Goal: Information Seeking & Learning: Learn about a topic

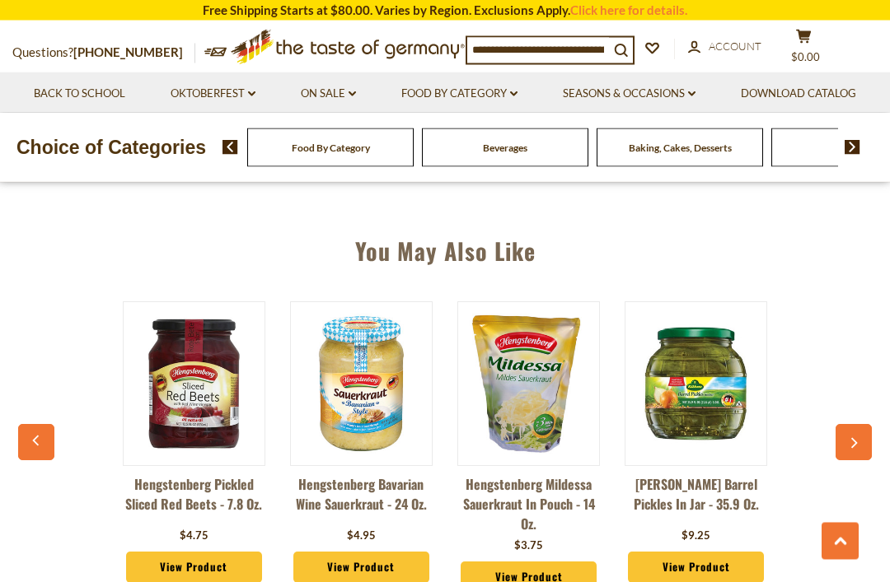
scroll to position [1094, 0]
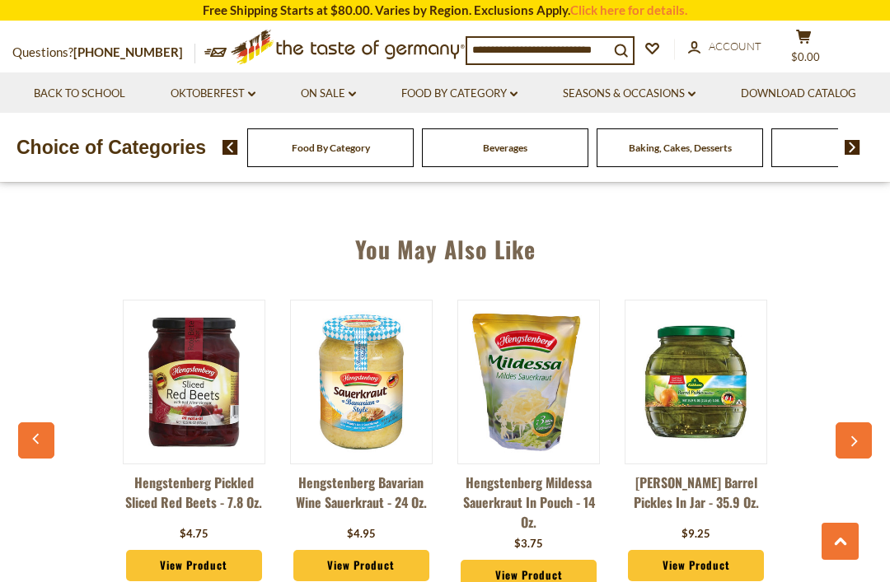
click at [378, 445] on img at bounding box center [361, 381] width 141 height 141
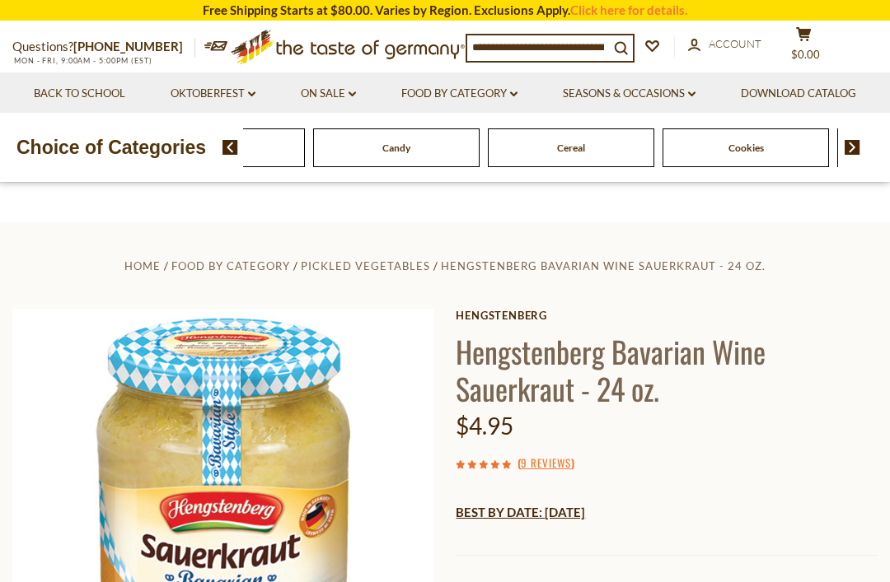
click at [517, 100] on link "Food By Category dropdown_arrow" at bounding box center [459, 94] width 116 height 18
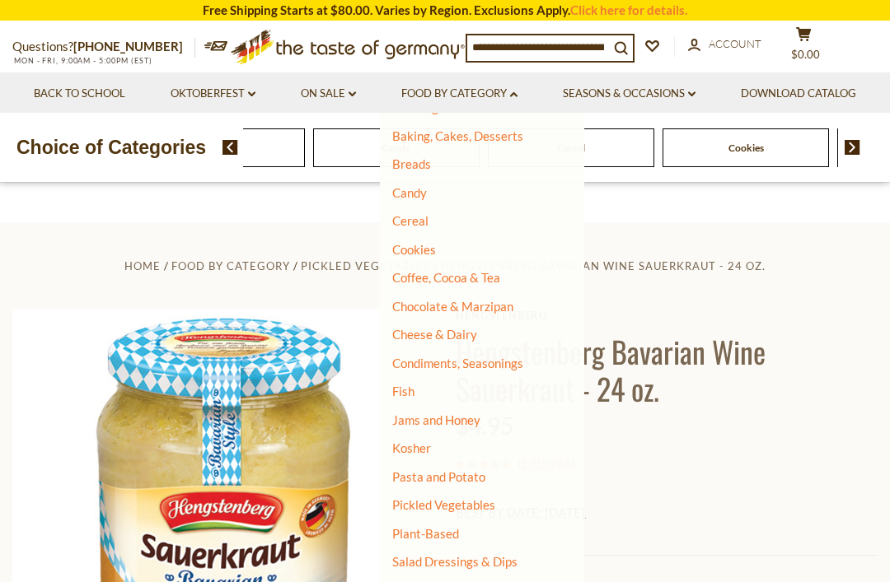
scroll to position [132, 0]
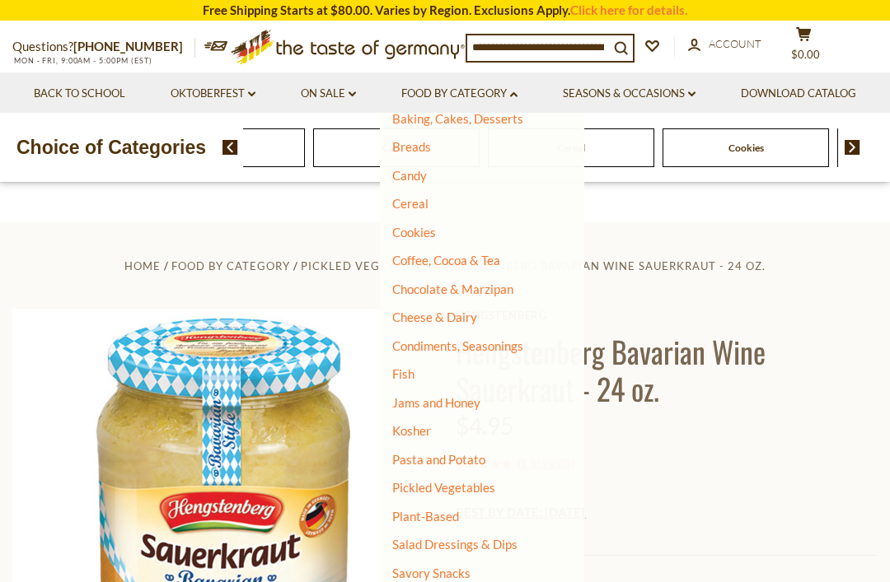
click at [500, 262] on link "Coffee, Cocoa & Tea" at bounding box center [446, 260] width 108 height 15
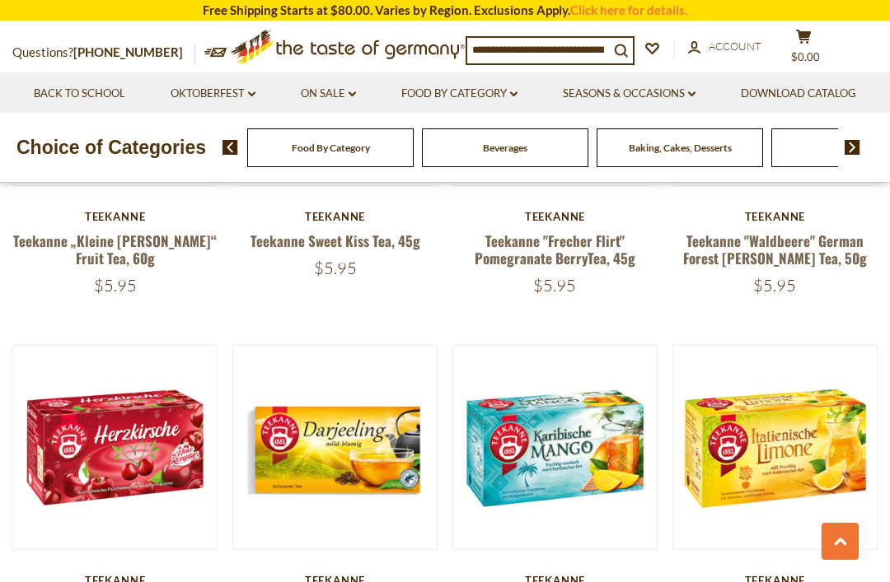
scroll to position [2535, 0]
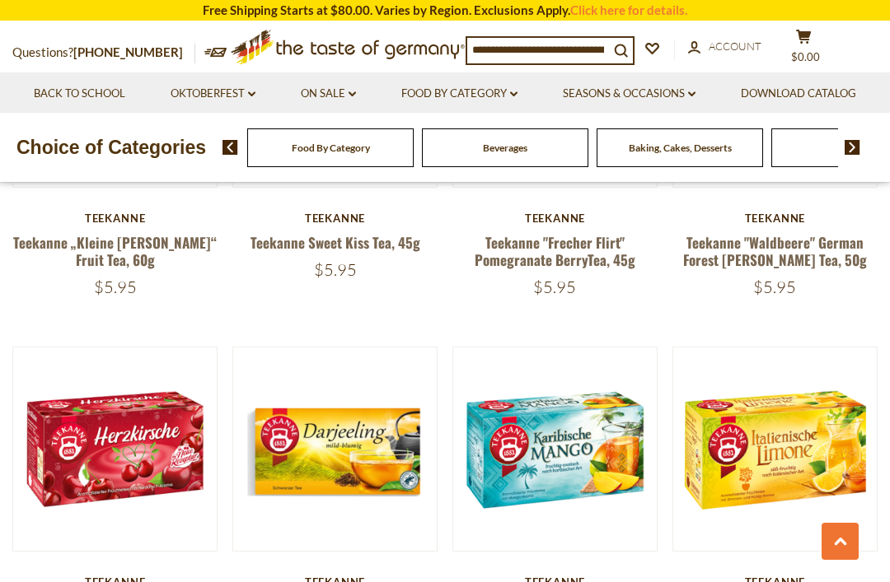
click at [517, 98] on link "Food By Category dropdown_arrow" at bounding box center [459, 94] width 116 height 18
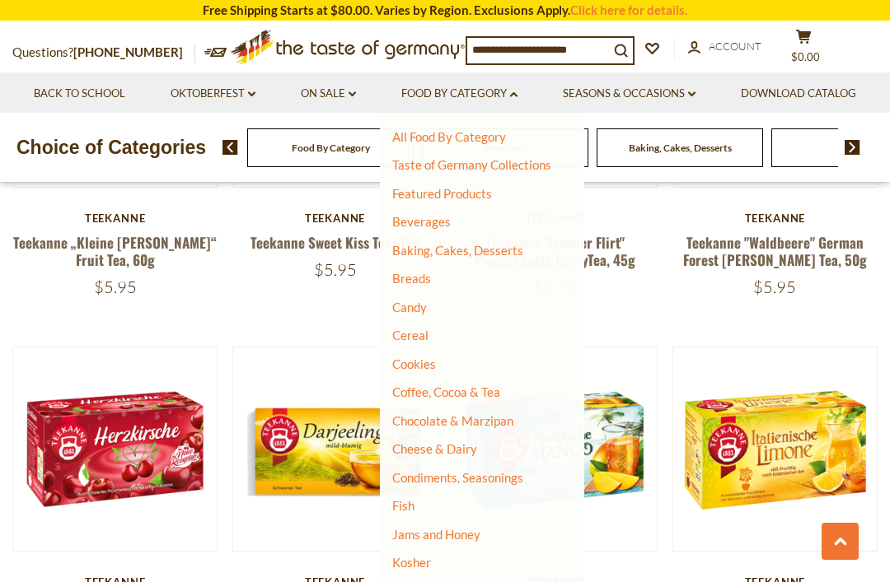
scroll to position [0, 0]
click at [523, 250] on link "Baking, Cakes, Desserts" at bounding box center [457, 250] width 131 height 15
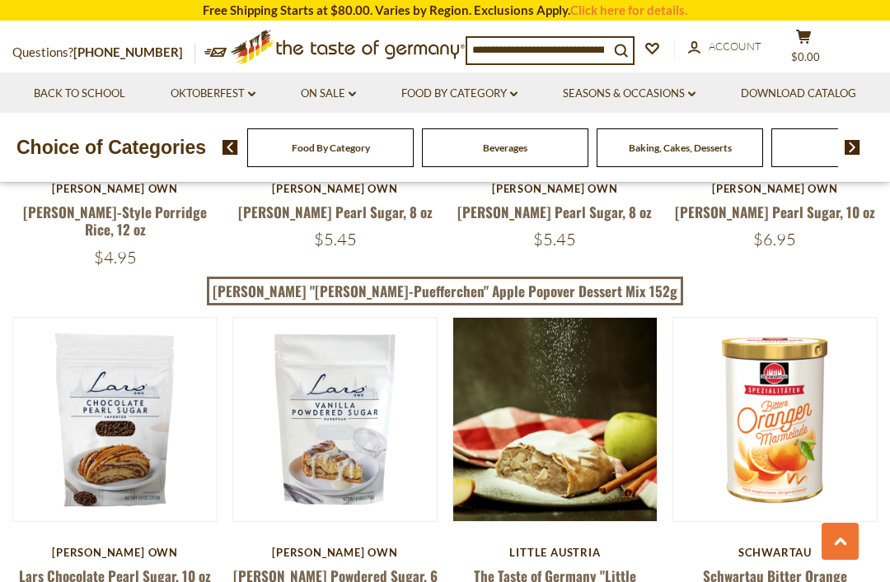
scroll to position [3001, 0]
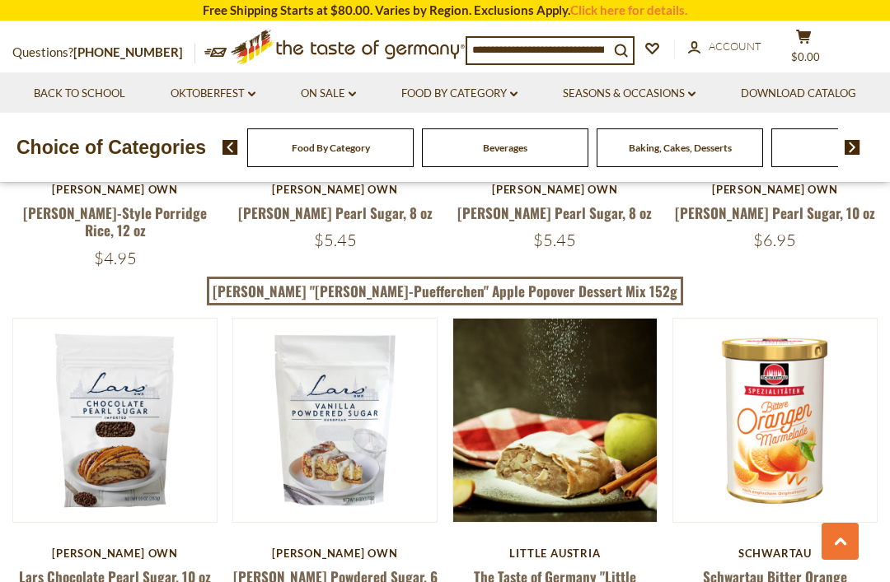
click at [571, 567] on link "The Taste of Germany "Little Austria" Apple Strudel, pack of 4" at bounding box center [555, 586] width 189 height 38
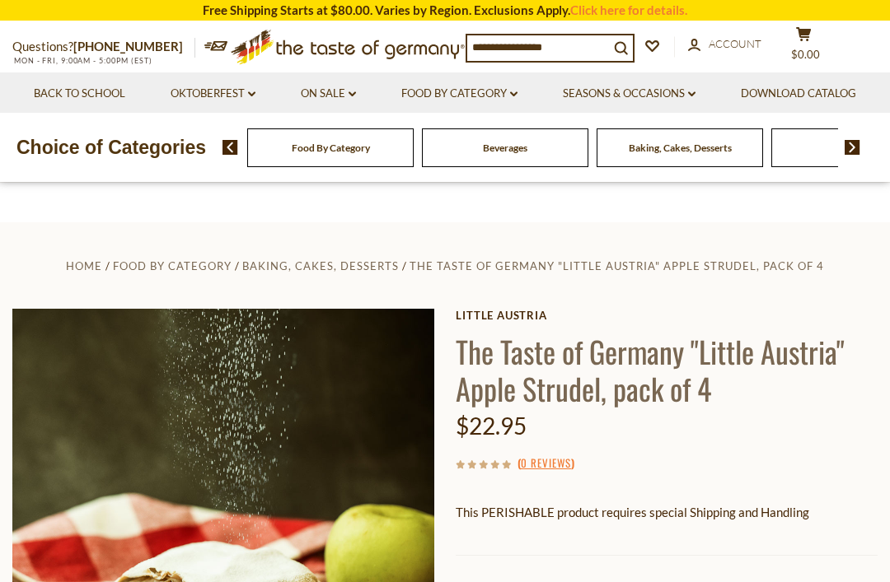
click at [517, 96] on link "Food By Category dropdown_arrow" at bounding box center [459, 94] width 116 height 18
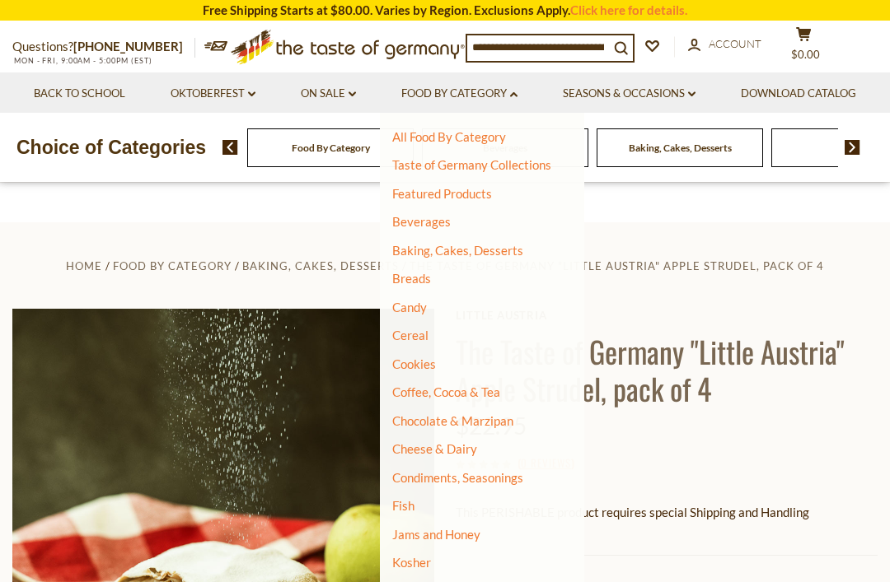
click at [551, 158] on link "Taste of Germany Collections" at bounding box center [471, 164] width 159 height 15
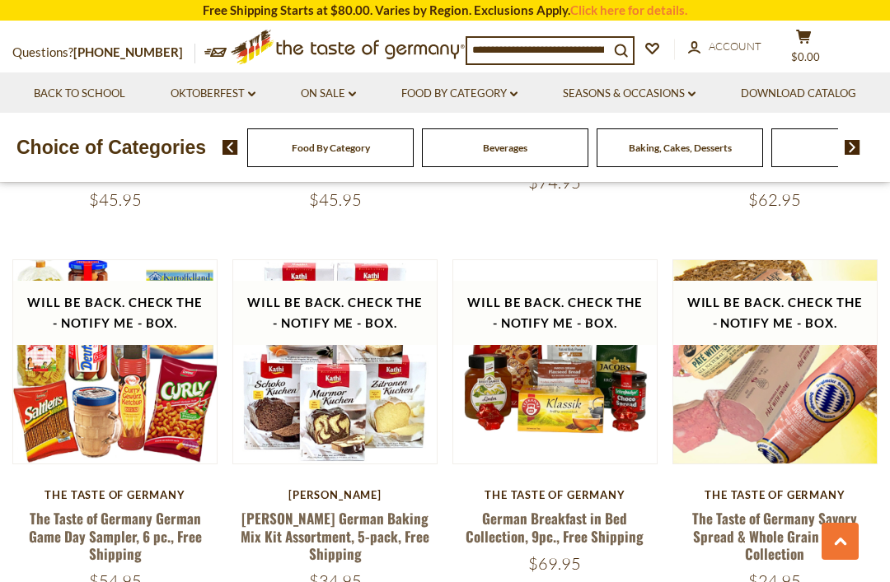
scroll to position [2019, 0]
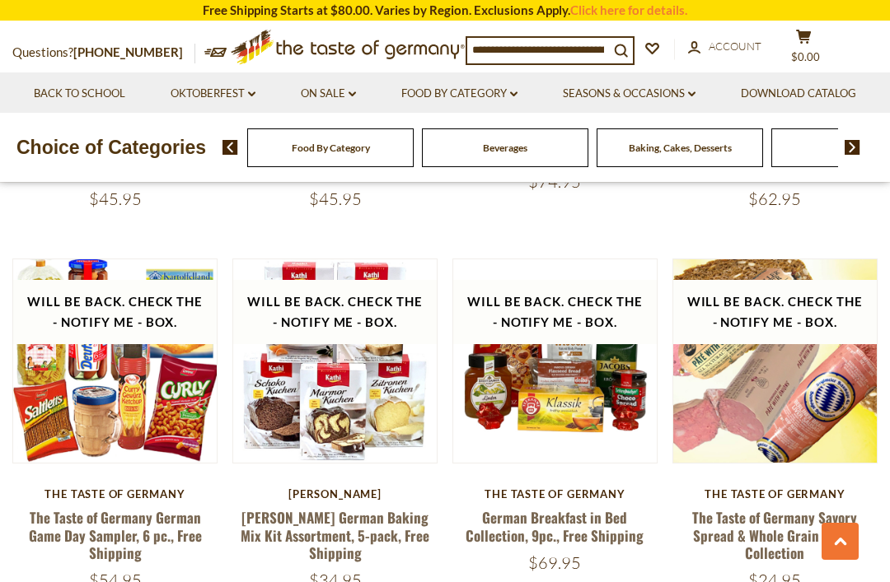
click at [346, 507] on link "[PERSON_NAME] German Baking Mix Kit Assortment, 5-pack, Free Shipping" at bounding box center [335, 535] width 189 height 56
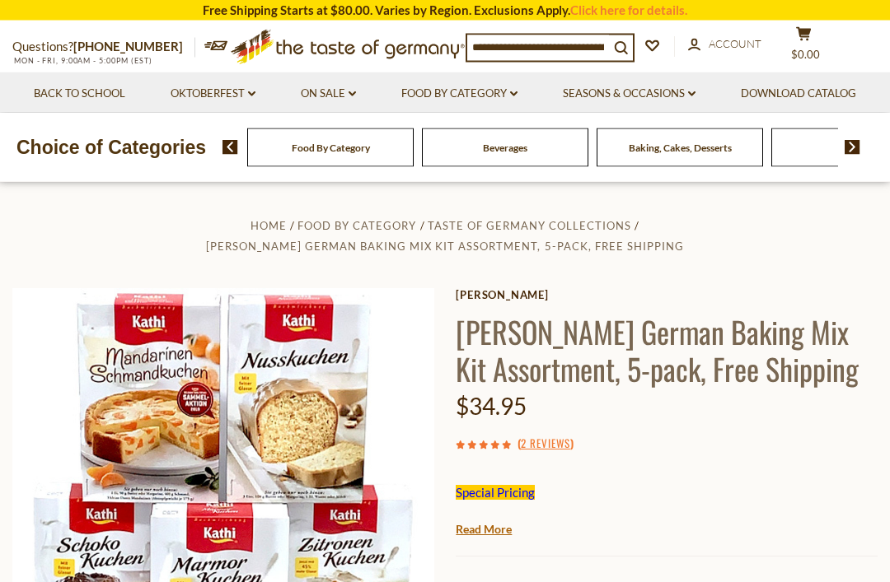
scroll to position [40, 0]
click at [500, 521] on link "Read More" at bounding box center [484, 529] width 56 height 16
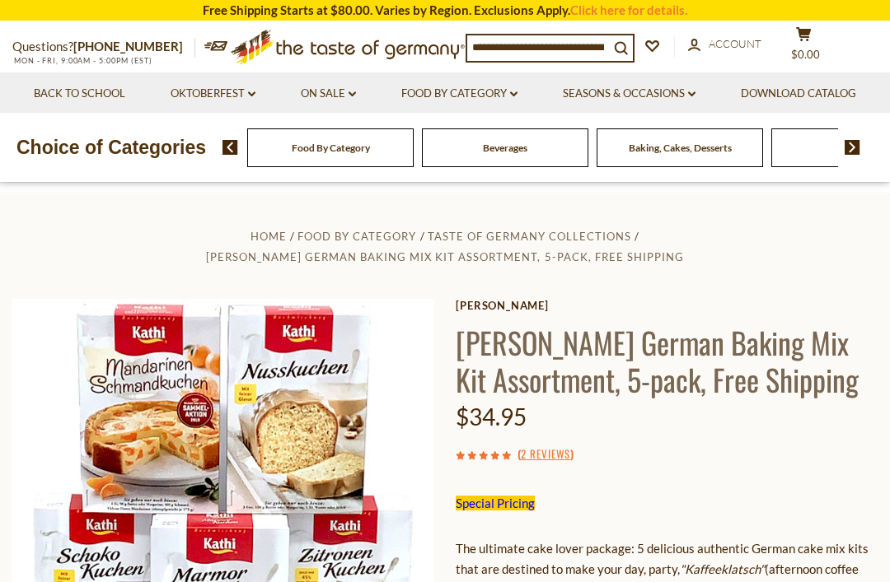
scroll to position [0, 0]
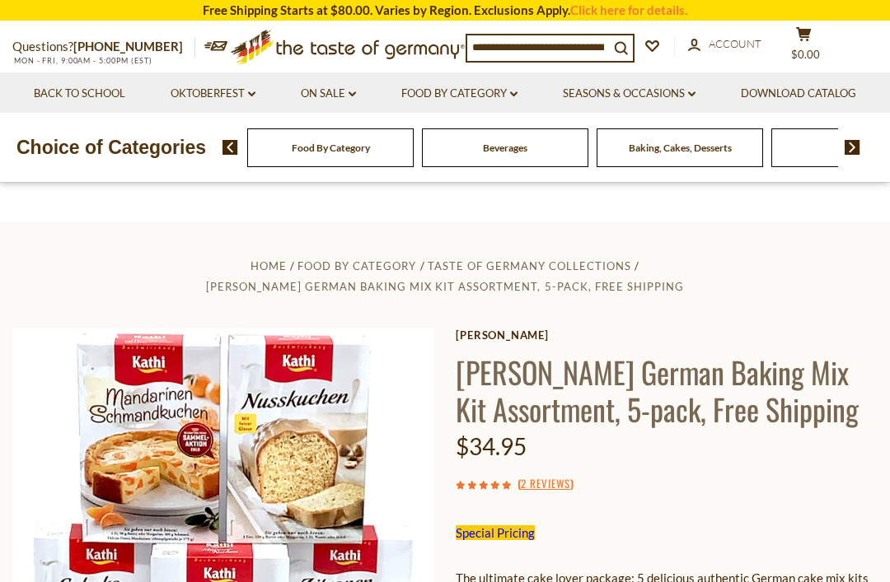
click at [517, 97] on link "Food By Category dropdown_arrow" at bounding box center [459, 94] width 116 height 18
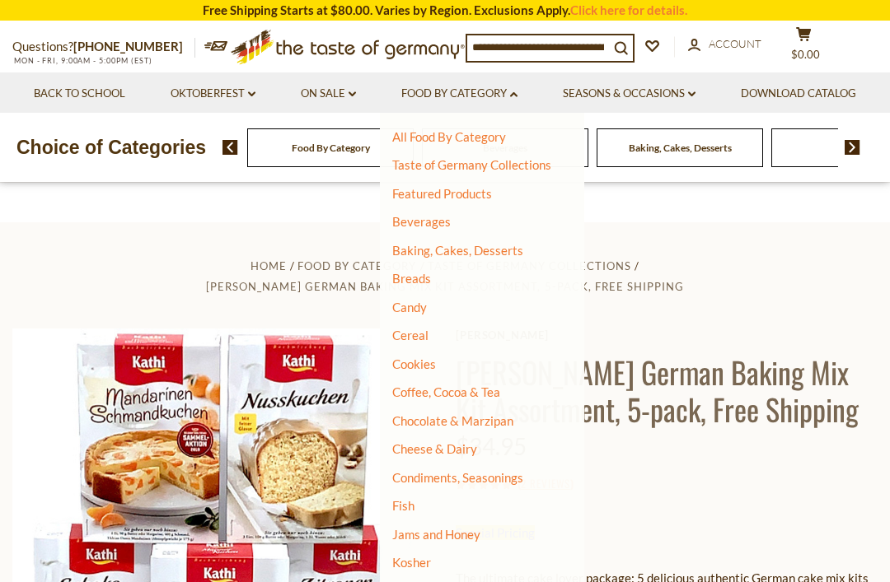
click at [510, 300] on li "Candy" at bounding box center [471, 308] width 159 height 16
click at [427, 310] on link "Candy" at bounding box center [409, 307] width 35 height 15
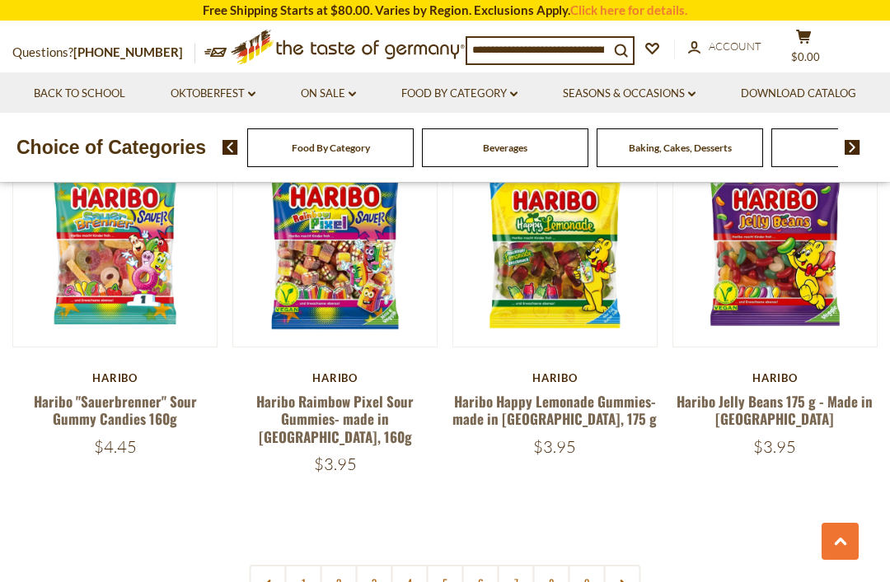
scroll to position [3578, 0]
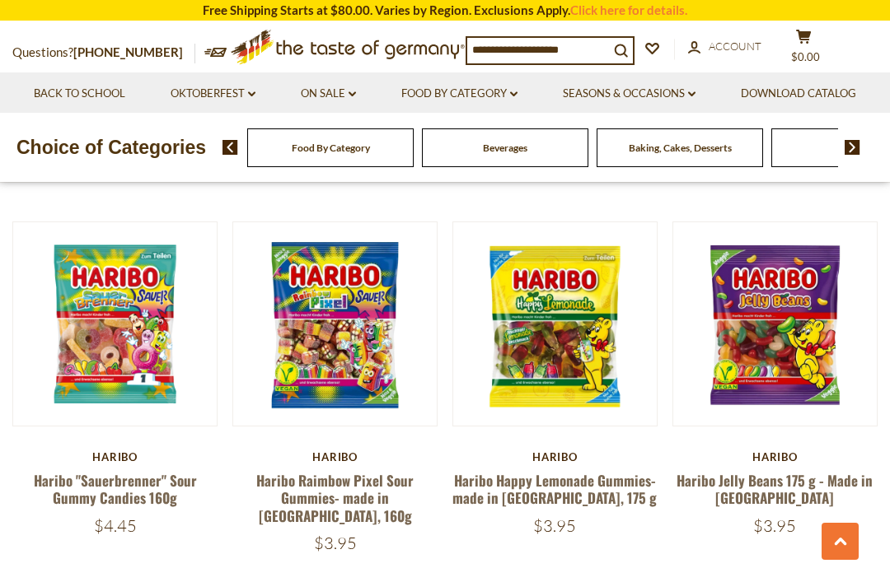
scroll to position [3570, 0]
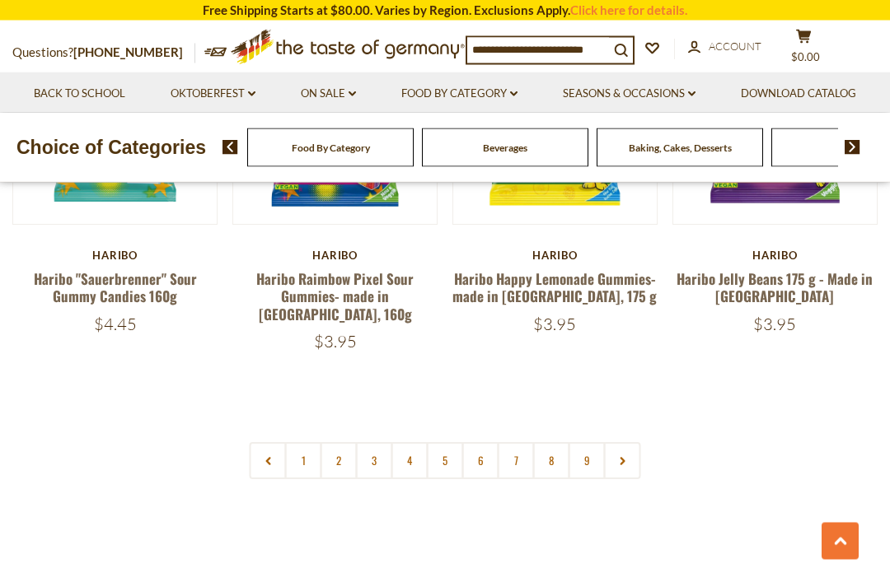
scroll to position [3726, 0]
click at [349, 442] on link "2" at bounding box center [338, 460] width 37 height 37
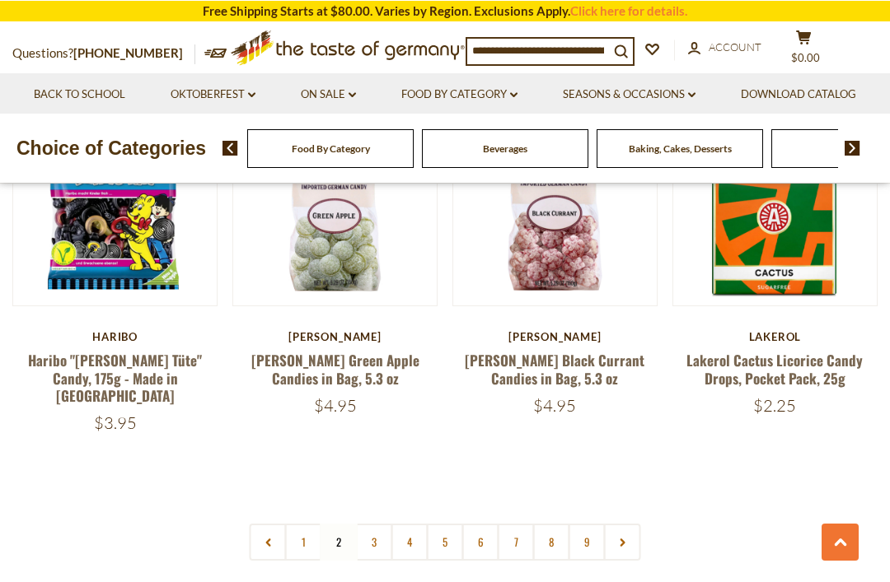
scroll to position [3547, 0]
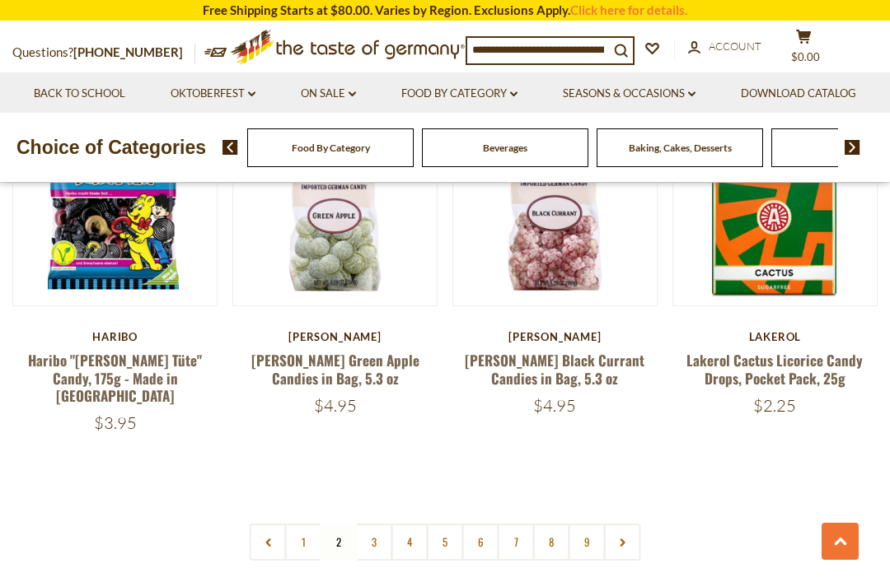
click at [415, 524] on link "4" at bounding box center [409, 542] width 37 height 37
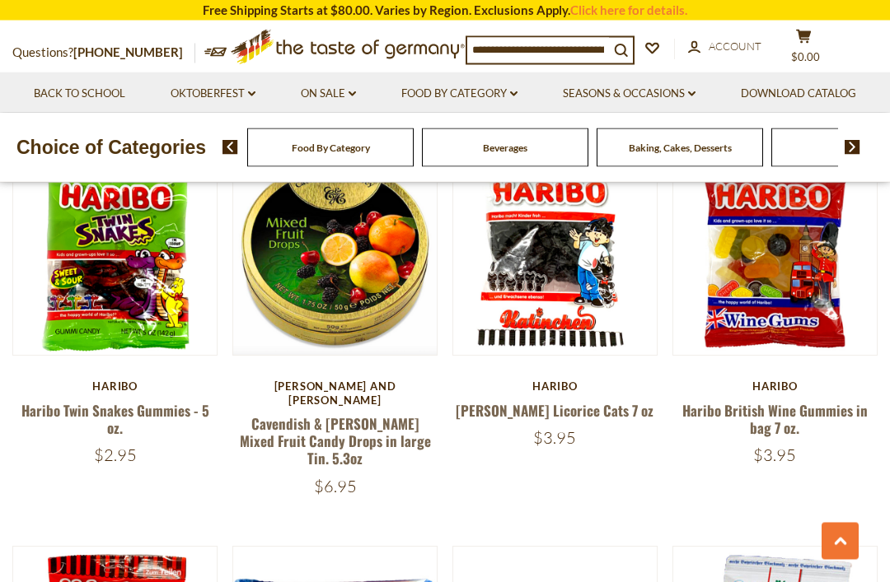
scroll to position [2750, 0]
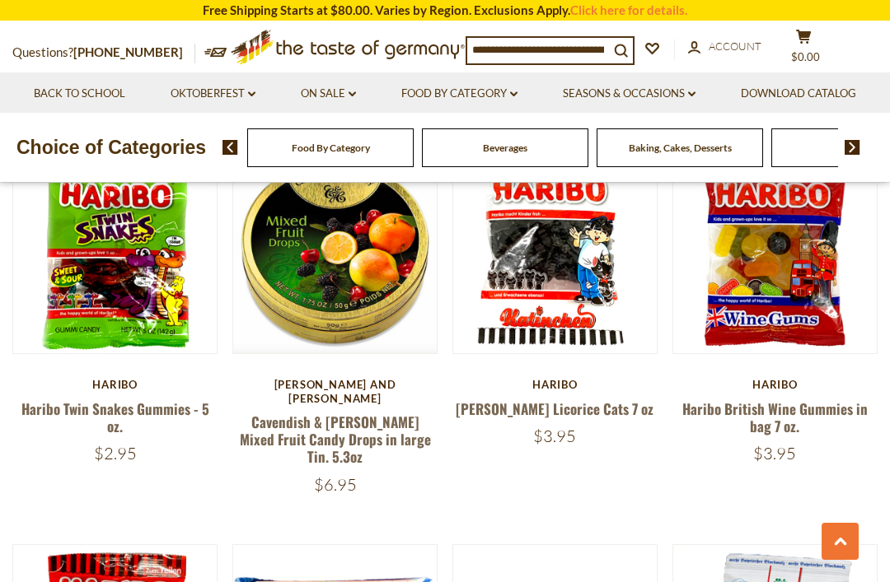
click at [517, 93] on link "Food By Category dropdown_arrow" at bounding box center [459, 94] width 116 height 18
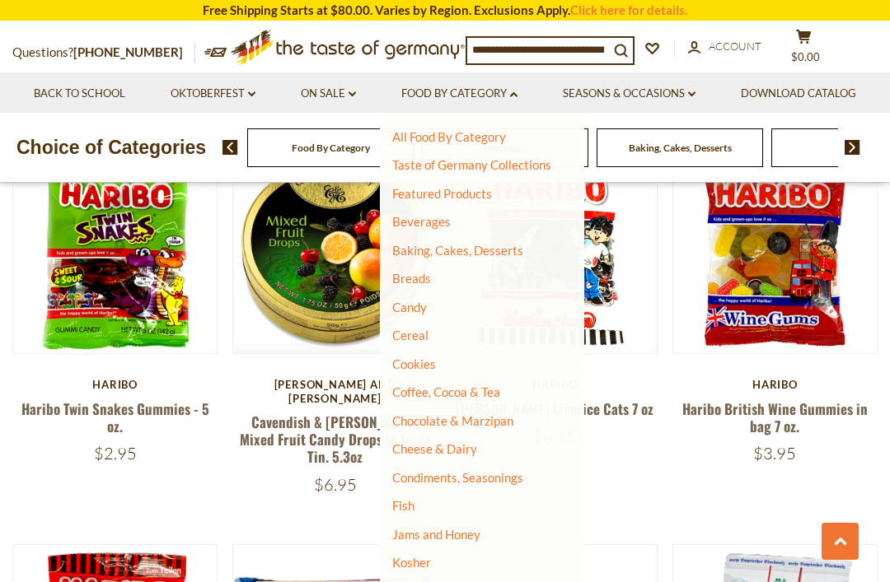
click at [513, 419] on link "Chocolate & Marzipan" at bounding box center [452, 421] width 121 height 15
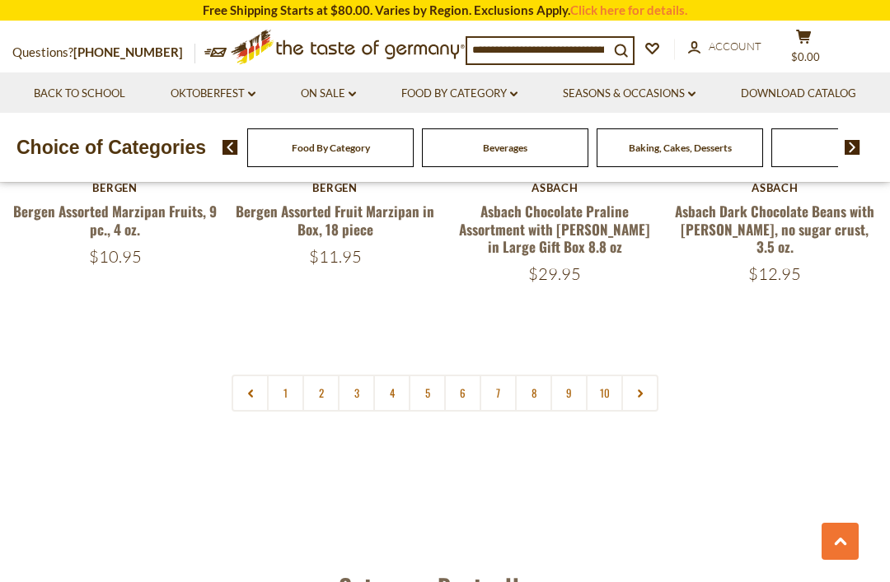
scroll to position [3739, 0]
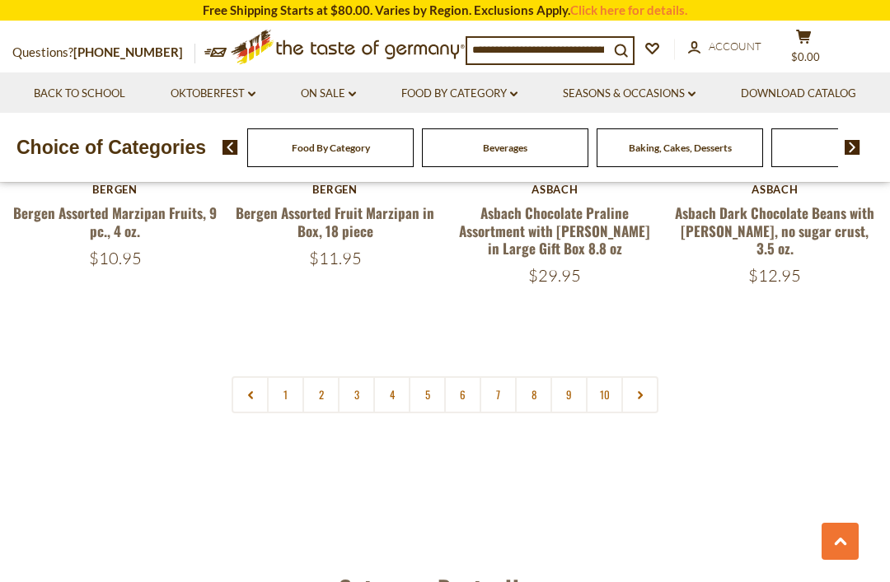
click at [322, 393] on link "2" at bounding box center [320, 394] width 37 height 37
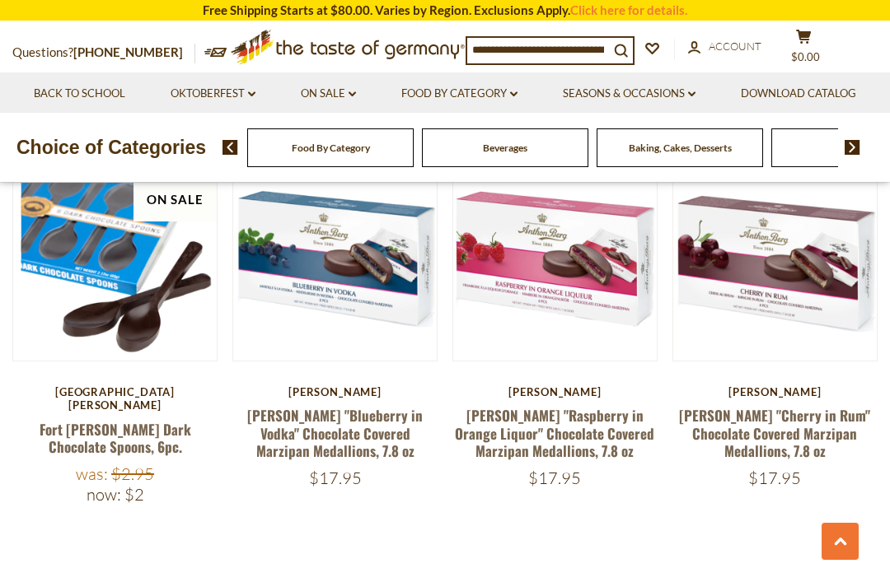
scroll to position [3564, 0]
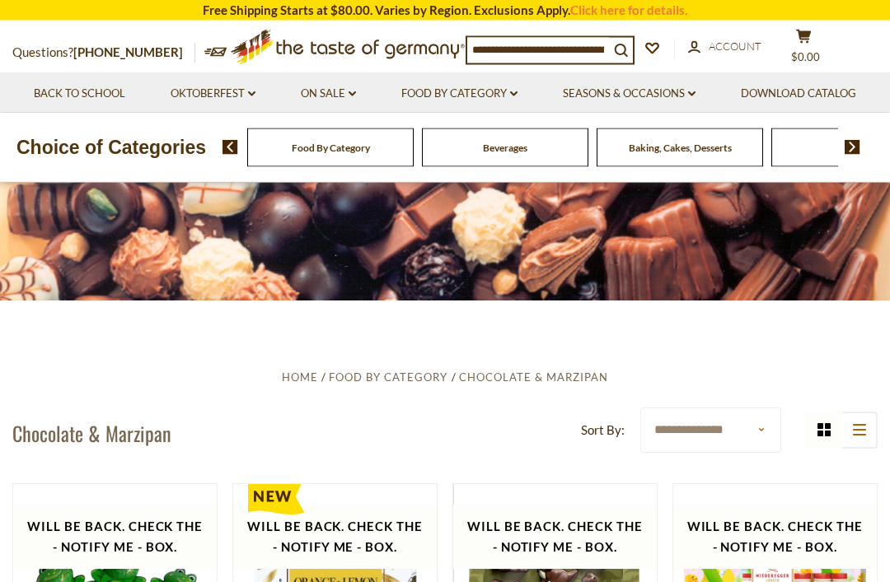
scroll to position [0, 0]
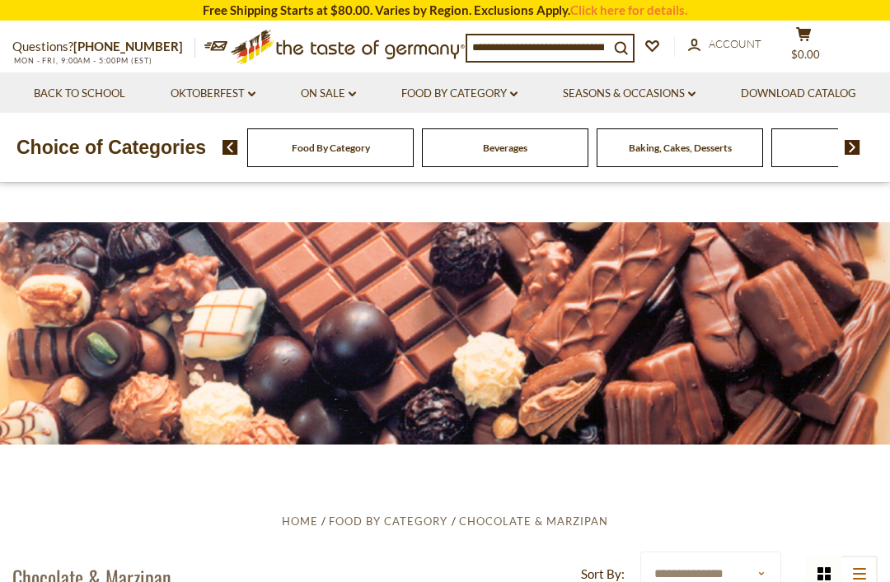
click at [356, 92] on link "On Sale dropdown_arrow" at bounding box center [328, 94] width 55 height 18
click at [351, 140] on link "All On Sale" at bounding box center [321, 136] width 59 height 15
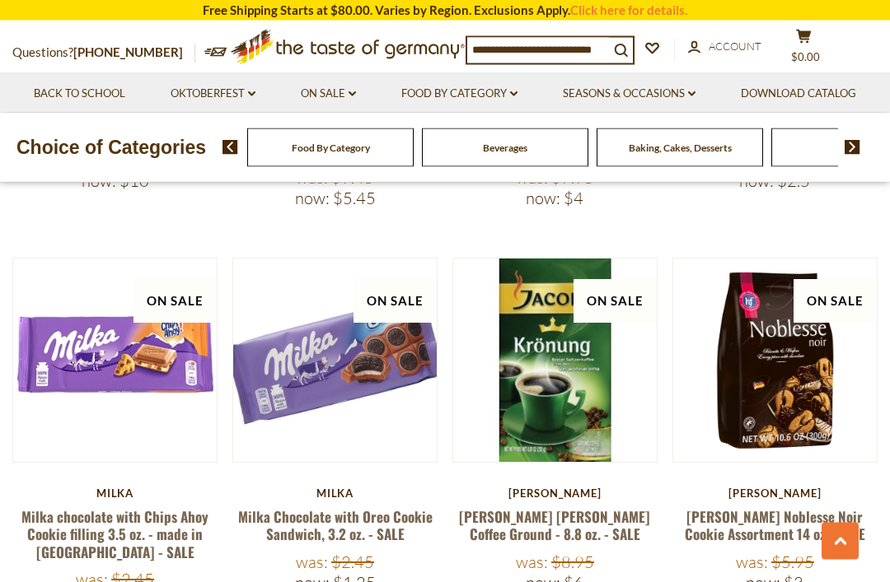
scroll to position [648, 0]
click at [556, 116] on button "Quick View" at bounding box center [554, 97] width 111 height 37
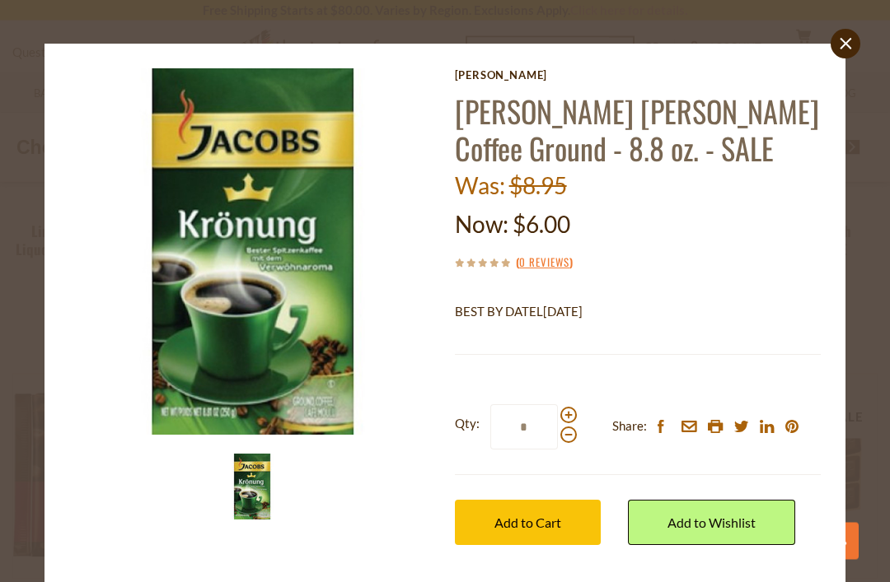
scroll to position [1344, 0]
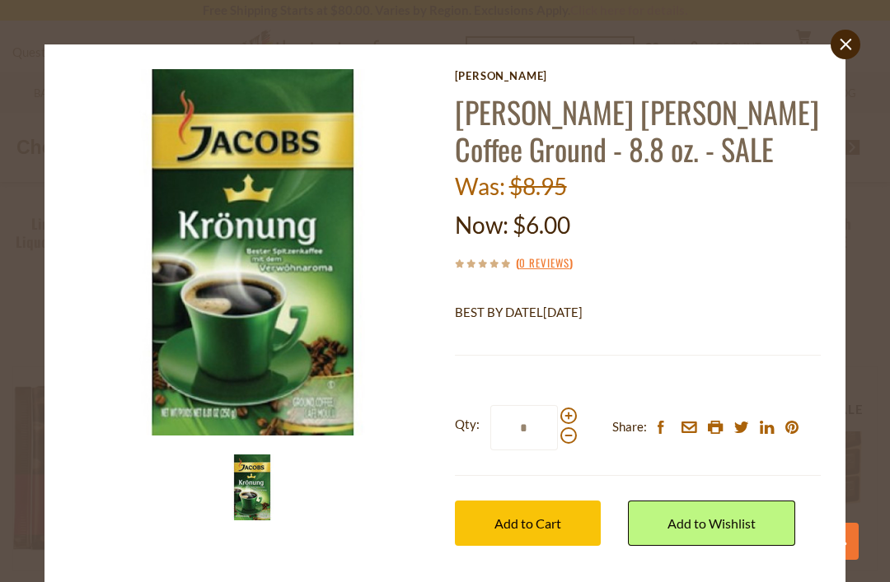
click at [848, 51] on link "close" at bounding box center [845, 45] width 30 height 30
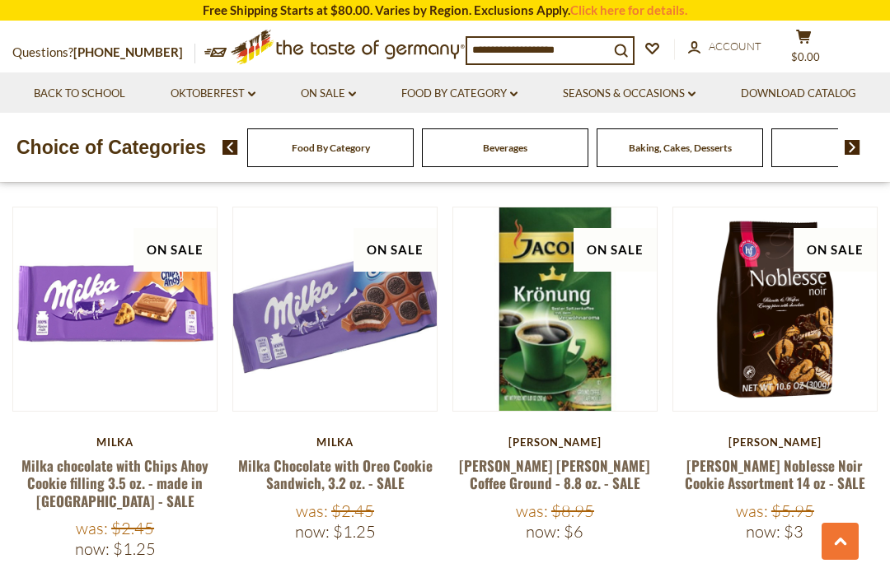
scroll to position [703, 0]
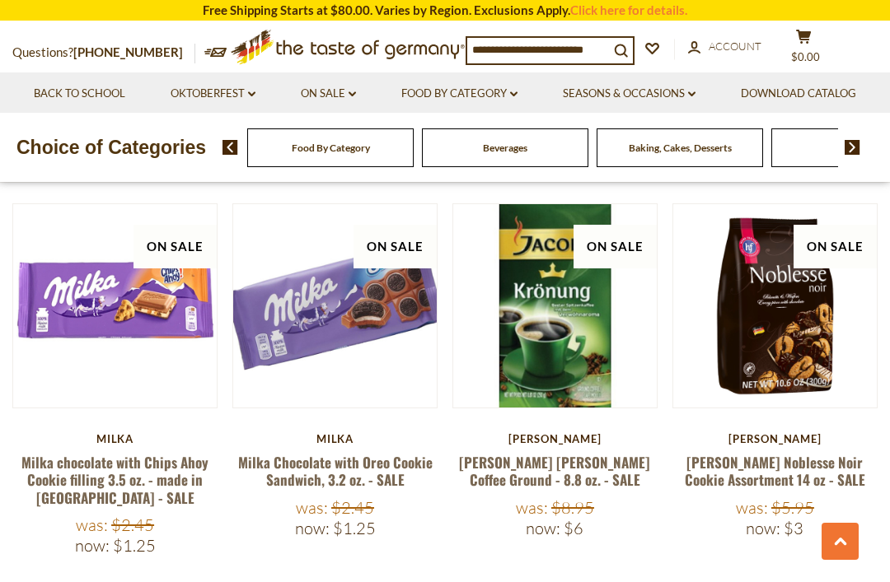
click at [564, 452] on link "[PERSON_NAME] [PERSON_NAME] Coffee Ground - 8.8 oz. - SALE" at bounding box center [554, 471] width 191 height 38
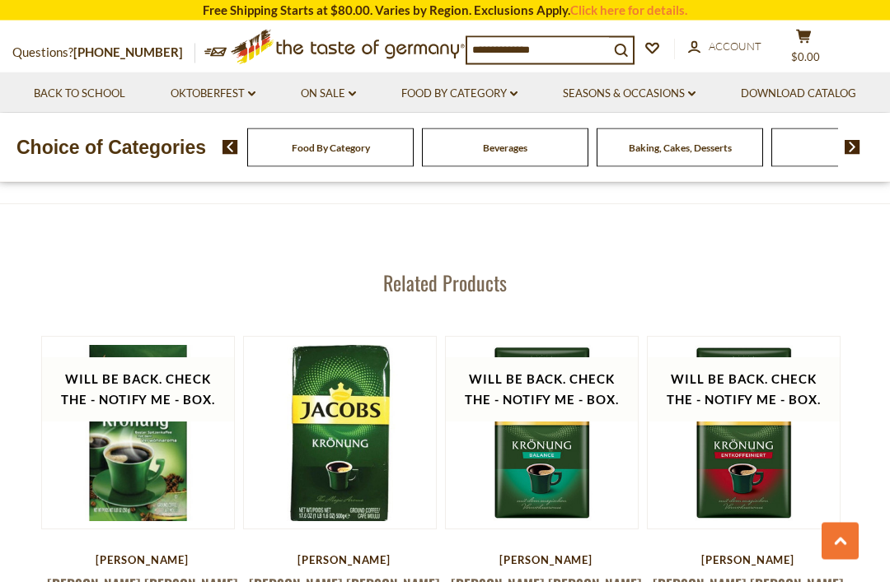
scroll to position [1962, 0]
click at [352, 582] on link "[PERSON_NAME] [PERSON_NAME] Coffee Ground, 17.6 oz." at bounding box center [344, 593] width 191 height 38
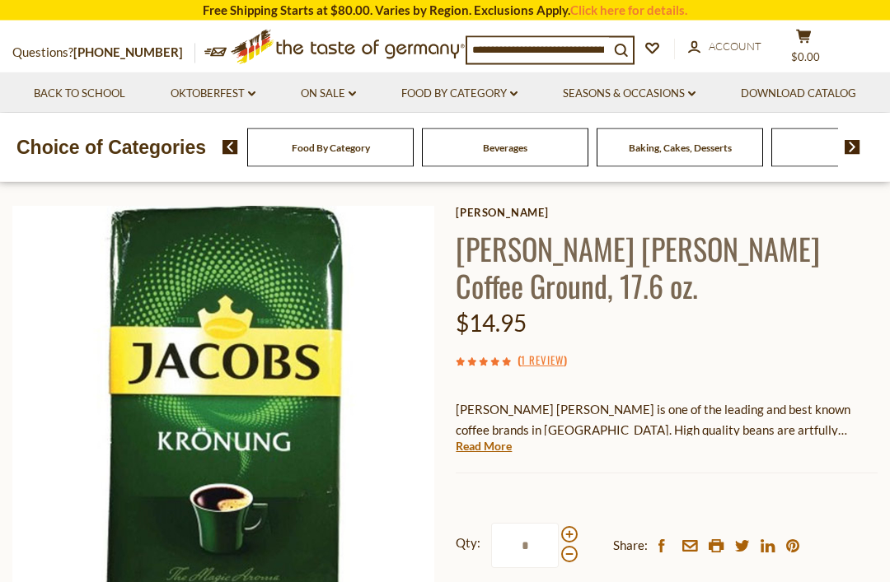
scroll to position [111, 0]
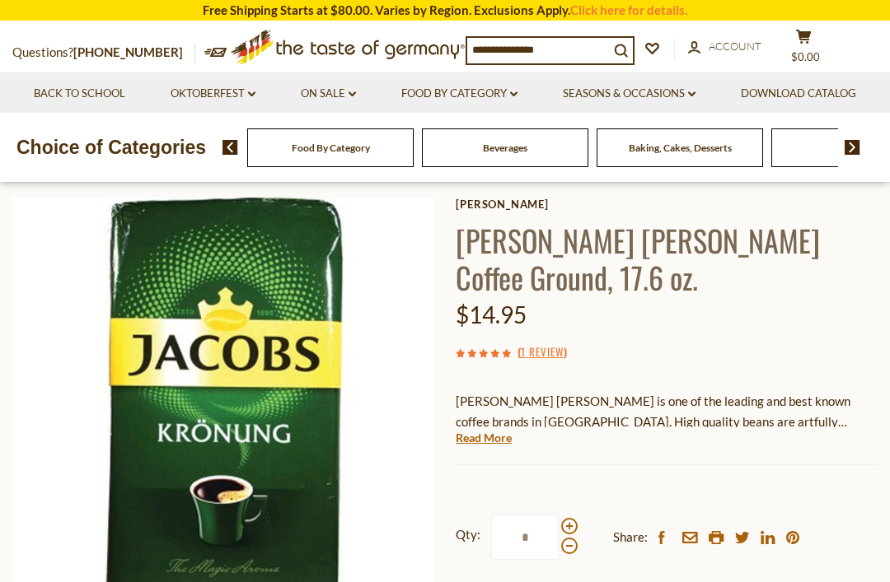
click at [483, 442] on link "Read More" at bounding box center [484, 438] width 56 height 16
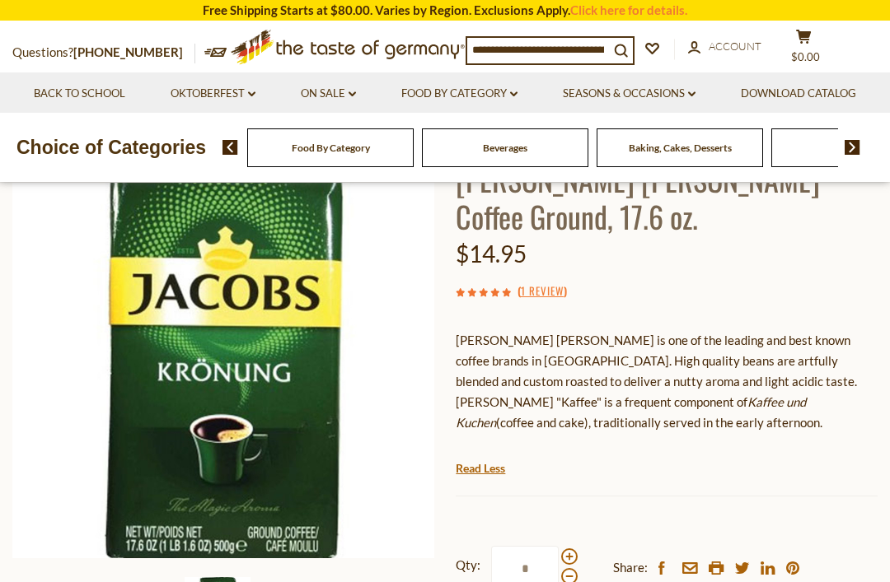
scroll to position [0, 0]
